Goal: Task Accomplishment & Management: Complete application form

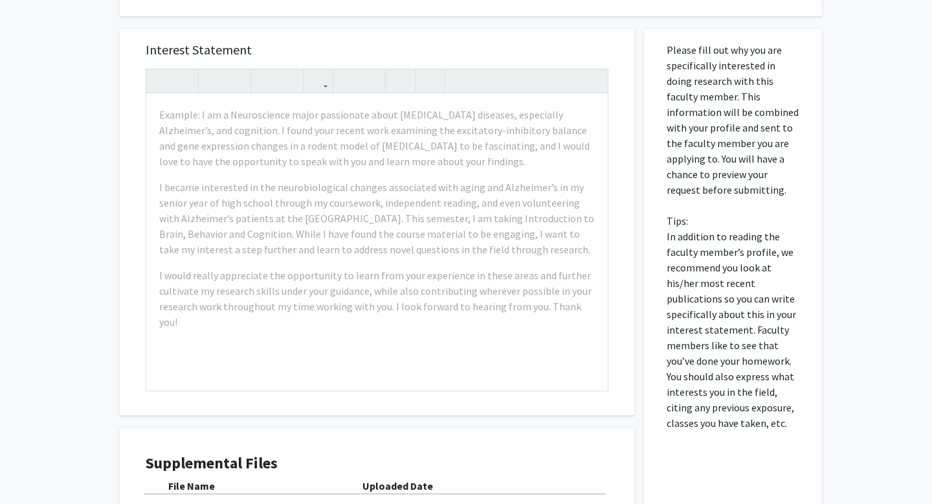
scroll to position [482, 0]
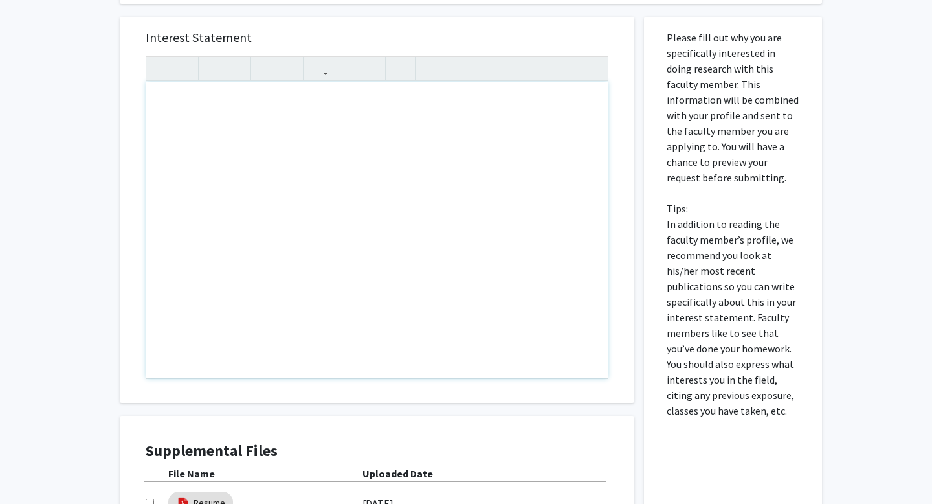
click at [394, 102] on div "Note to users with screen readers: Please press Alt+0 or Option+0 to deactivate…" at bounding box center [377, 230] width 462 height 296
paste div "Note to users with screen readers: Please press Alt+0 or Option+0 to deactivate…"
type textarea "<l>I do sitamet co adipisc el seddoeiu te inc Utlabo Etdol Mag: Aliquaen Admini…"
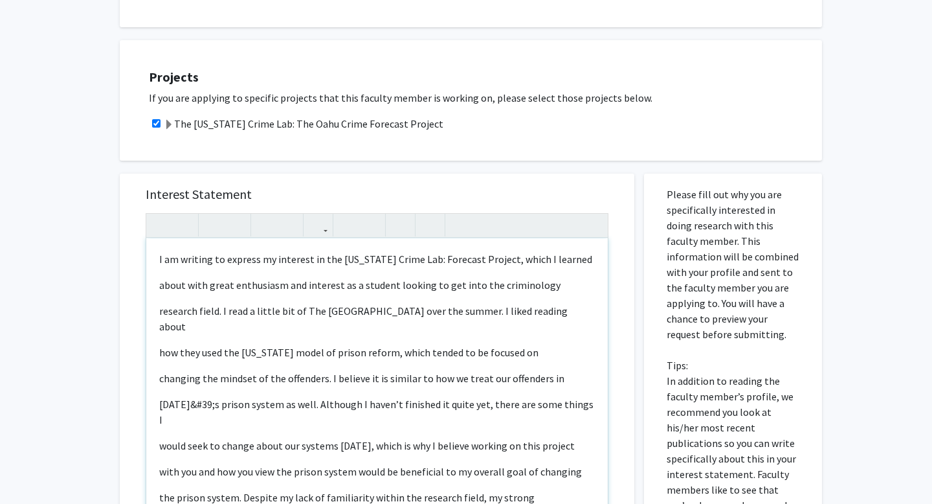
scroll to position [342, 0]
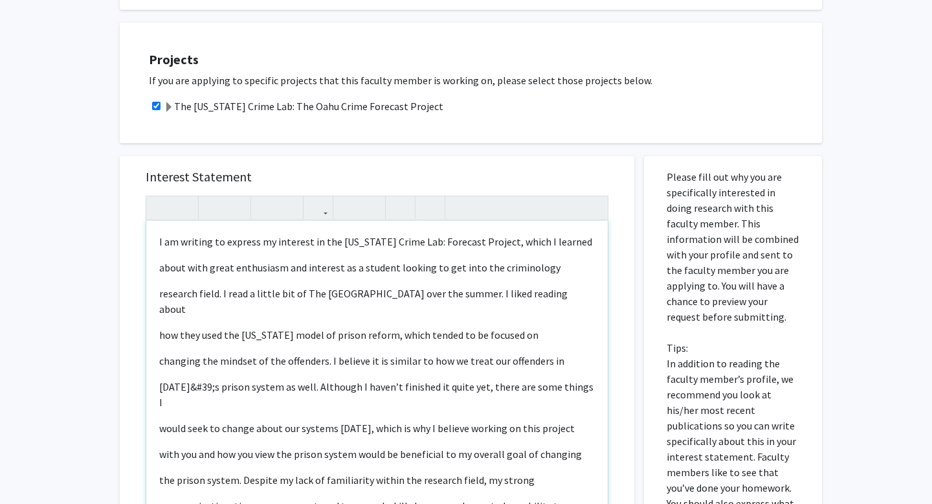
click at [158, 243] on div "I am writing to express my interest in the [US_STATE] Crime Lab: Forecast Proje…" at bounding box center [377, 369] width 462 height 296
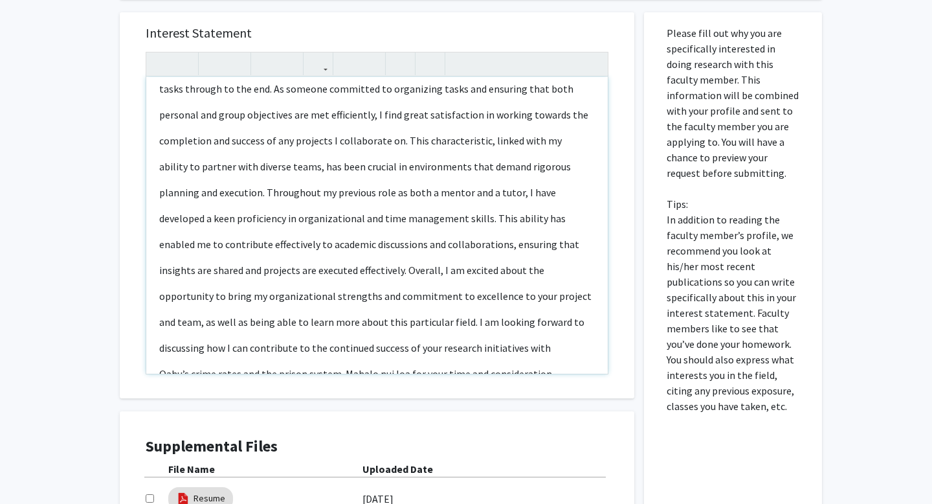
scroll to position [656, 0]
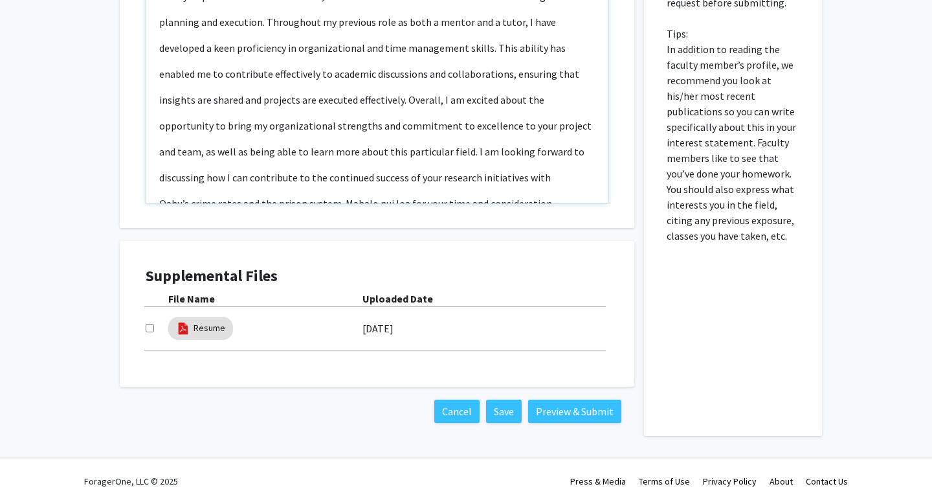
click at [341, 195] on p "Oahu’s crime rates and the prison system. Mahalo nui loa for your time and cons…" at bounding box center [377, 203] width 436 height 16
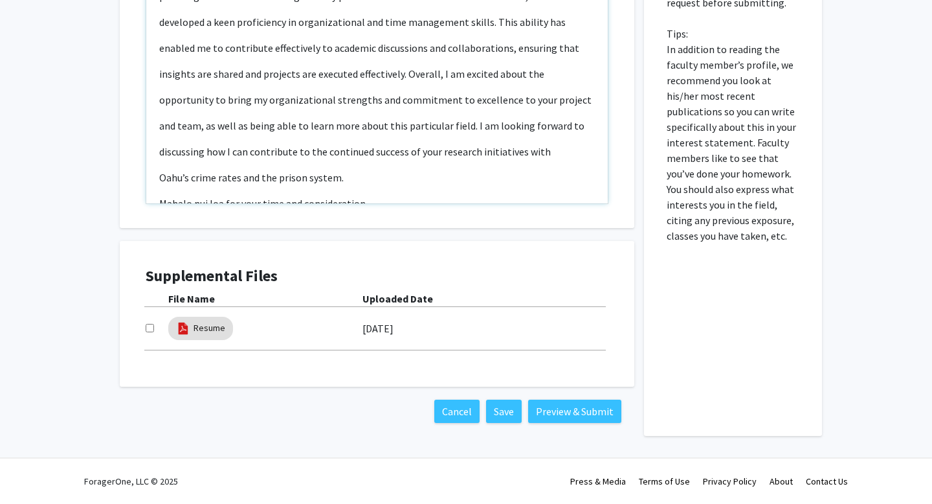
click at [374, 195] on p "Mahalo nui loa for your time and consideration." at bounding box center [377, 203] width 436 height 16
click at [164, 220] on p "Note to users with screen readers: Please press Alt+0 or Option+0 to deactivate…" at bounding box center [377, 228] width 436 height 16
click at [183, 220] on p "Note to users with screen readers: Please press Alt+0 or Option+0 to deactivate…" at bounding box center [377, 228] width 436 height 16
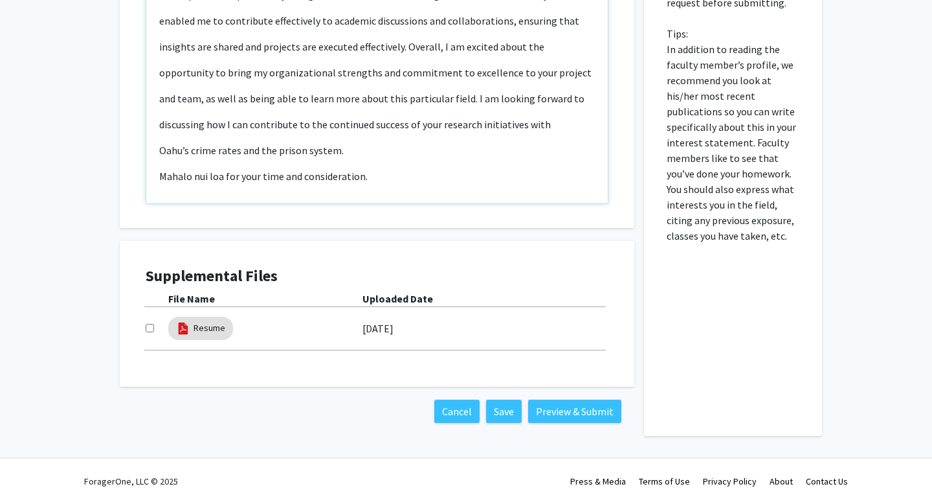
scroll to position [644, 0]
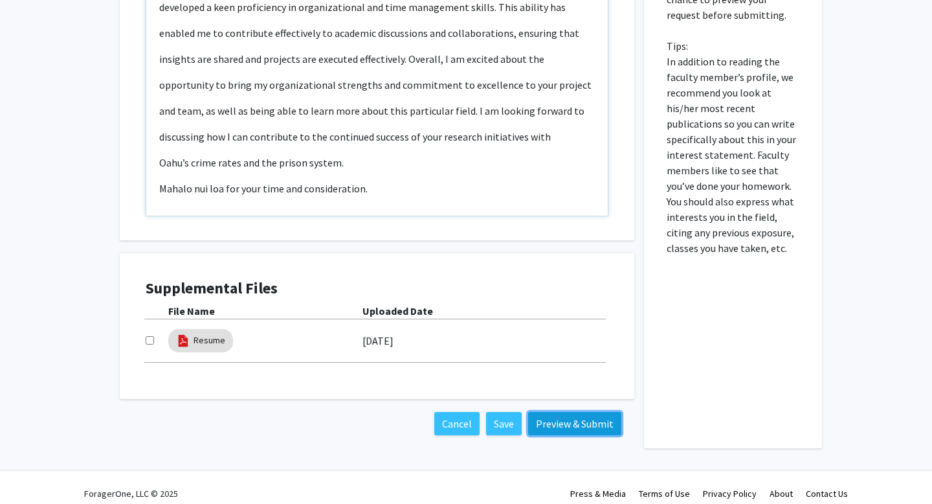
click at [594, 425] on button "Preview & Submit" at bounding box center [574, 423] width 93 height 23
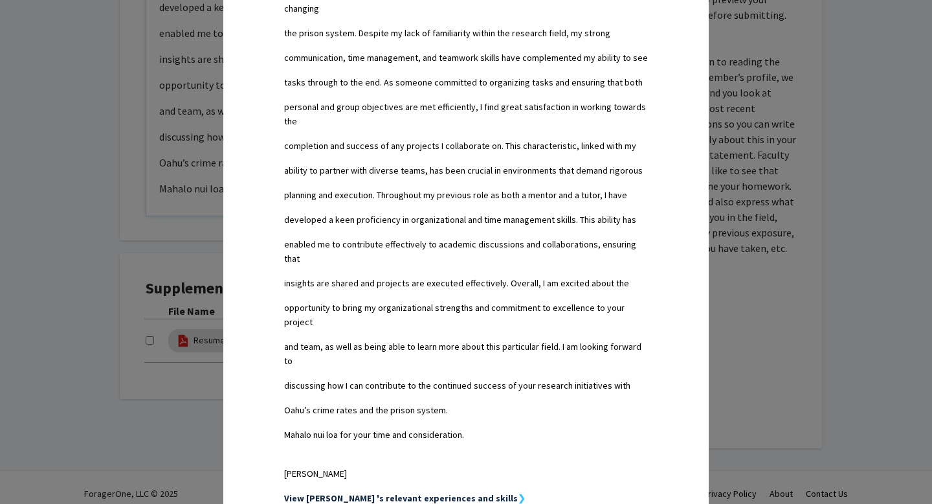
scroll to position [853, 0]
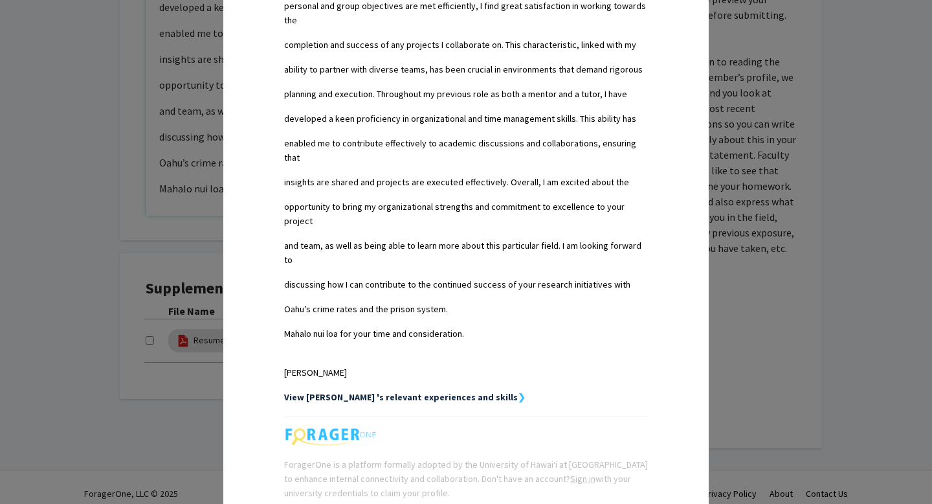
click at [181, 129] on div "Request Preview × Below is a copy of the request that you are submitting to [PE…" at bounding box center [466, 252] width 932 height 504
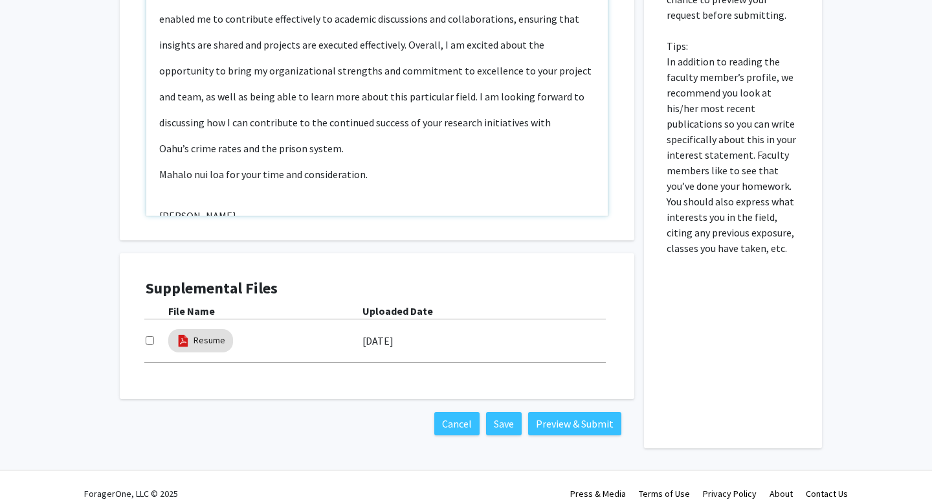
scroll to position [656, 0]
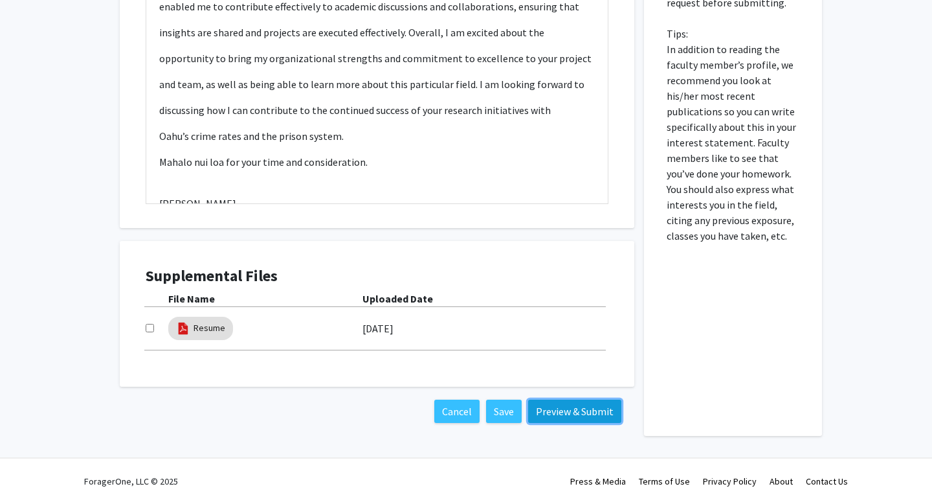
click at [583, 412] on button "Preview & Submit" at bounding box center [574, 410] width 93 height 23
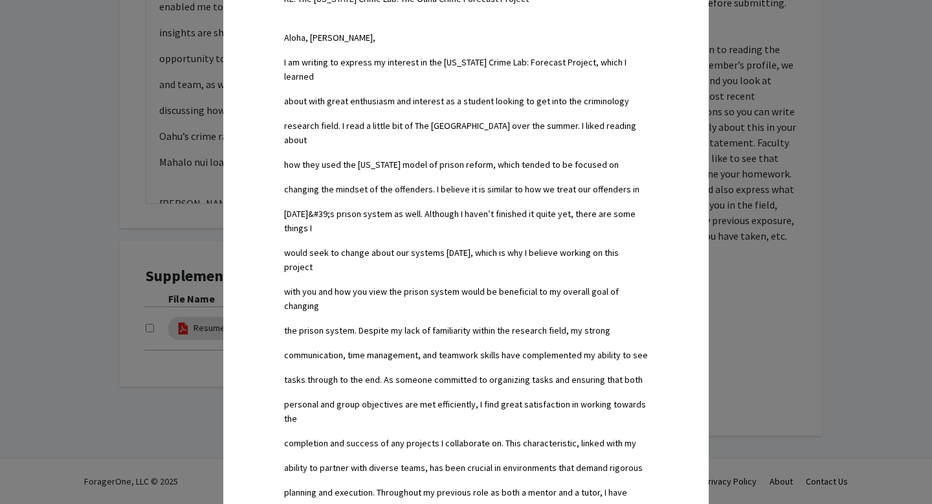
scroll to position [452, 0]
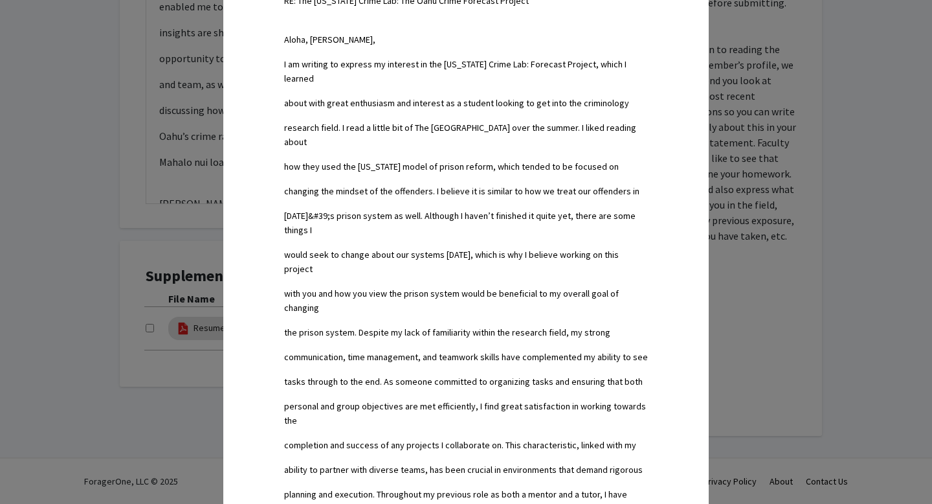
click at [183, 113] on div "Request Preview × Below is a copy of the request that you are submitting to [PE…" at bounding box center [466, 252] width 932 height 504
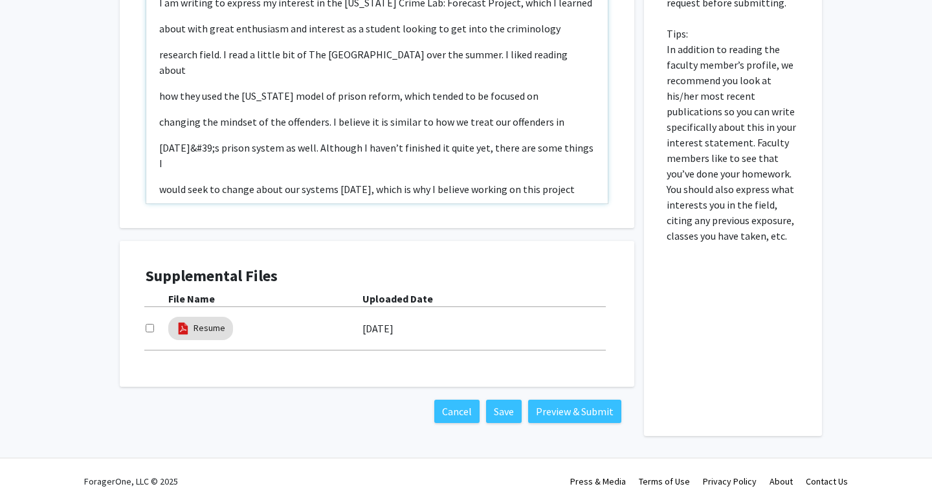
scroll to position [73, 0]
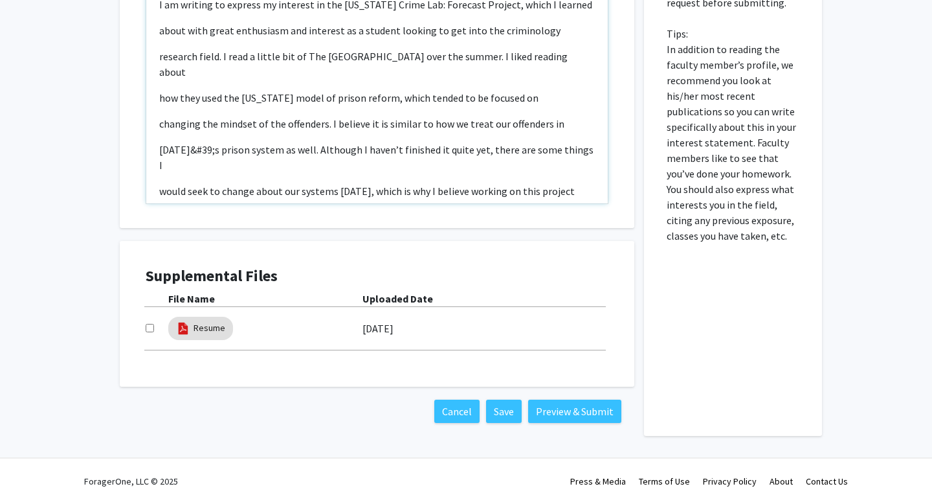
click at [208, 142] on p "[DATE]&#39;s prison system as well. Although I haven’t finished it quite yet, t…" at bounding box center [377, 157] width 436 height 31
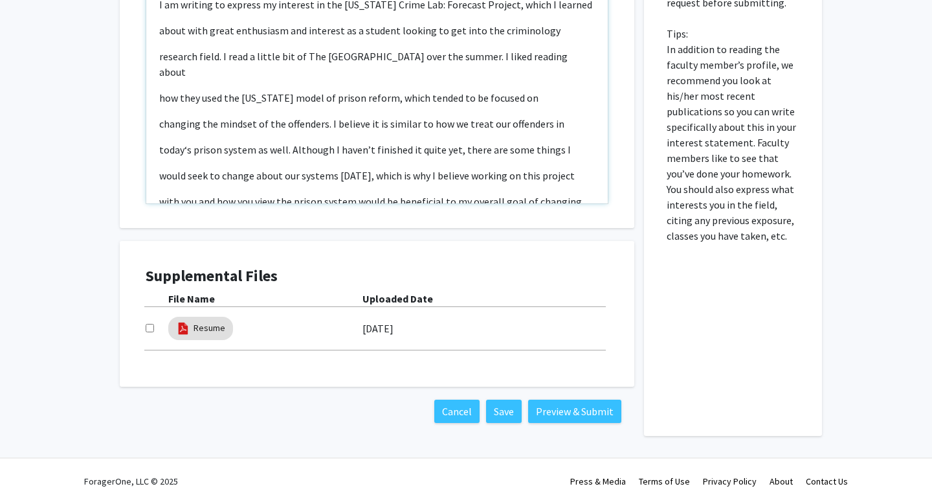
click at [315, 168] on p "would seek to change about our systems [DATE], which is why I believe working o…" at bounding box center [377, 176] width 436 height 16
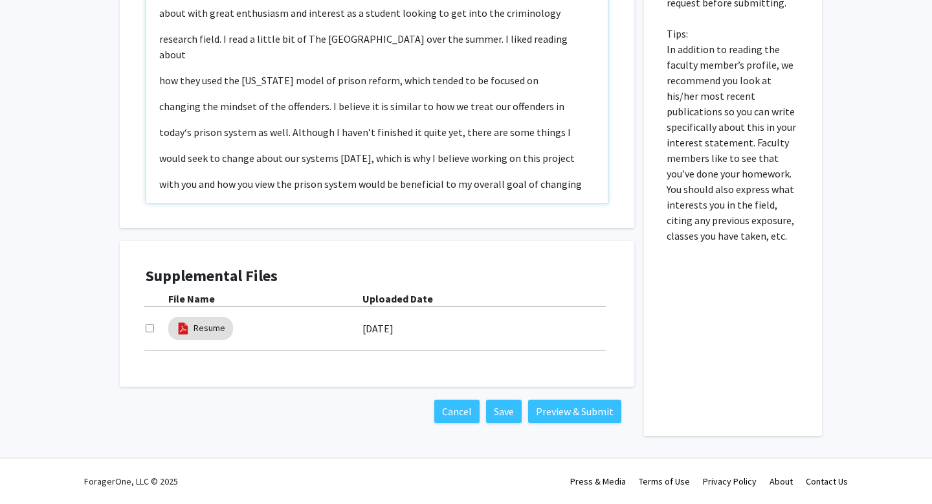
scroll to position [92, 0]
click at [157, 143] on div "[PERSON_NAME] [DATE] RE: The [US_STATE] Crime Lab: The Oahu Crime Forecast Proj…" at bounding box center [377, 55] width 462 height 296
type textarea "<l>Ipsumdolo Sitametco</a><el><s>Doeius 45te, 6693</i><ut><l>ET: Dol Magnaa Eni…"
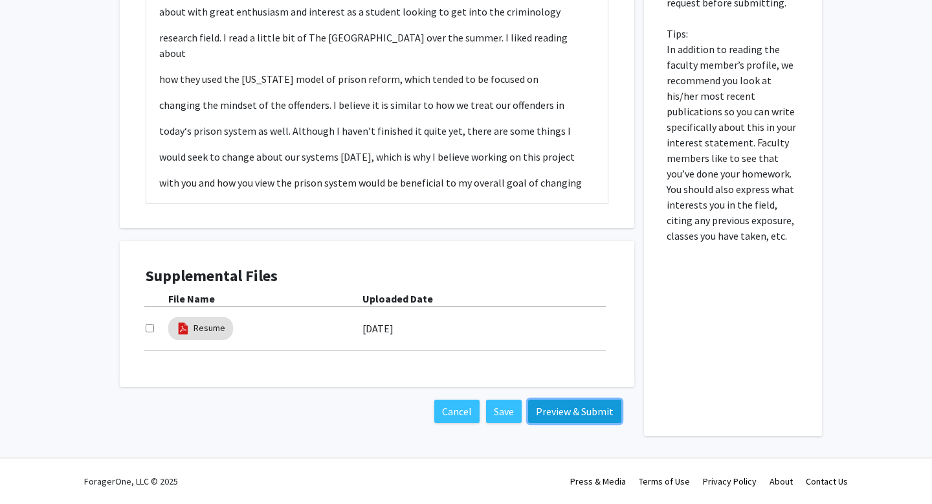
click at [587, 403] on button "Preview & Submit" at bounding box center [574, 410] width 93 height 23
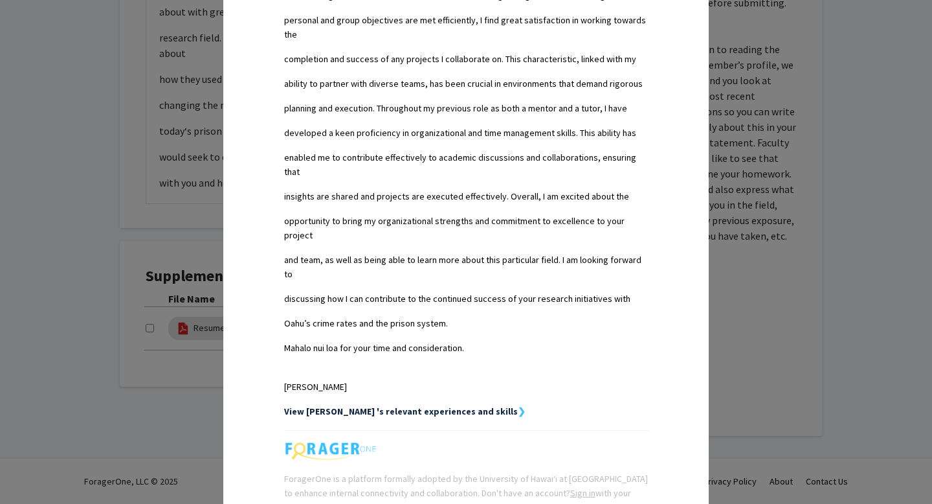
scroll to position [838, 0]
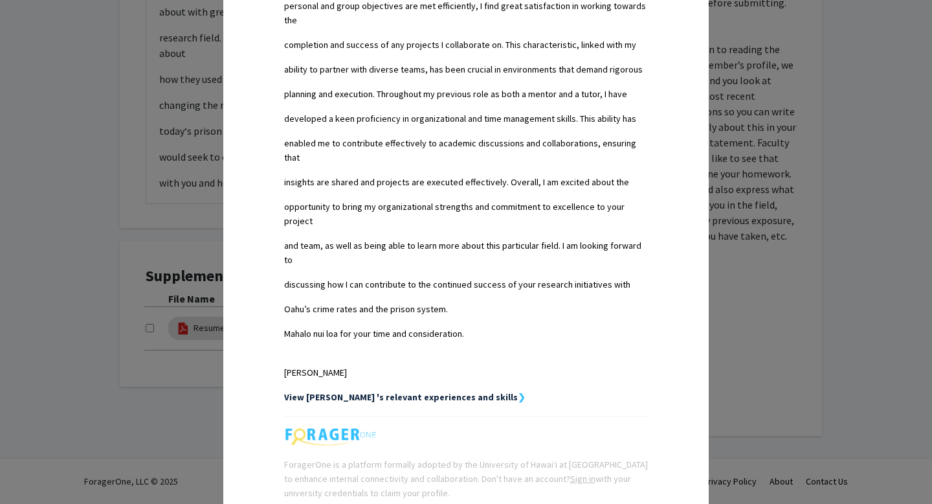
click at [467, 391] on strong "View [PERSON_NAME] 's relevant experiences and skills" at bounding box center [401, 397] width 234 height 12
click at [518, 391] on strong "❯" at bounding box center [522, 397] width 8 height 12
